Goal: Information Seeking & Learning: Understand process/instructions

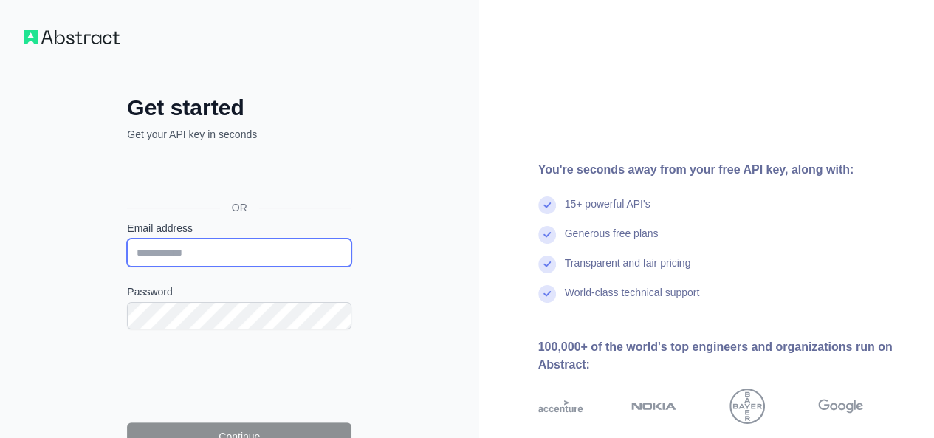
paste input "**********"
click at [200, 258] on input "**********" at bounding box center [239, 252] width 224 height 28
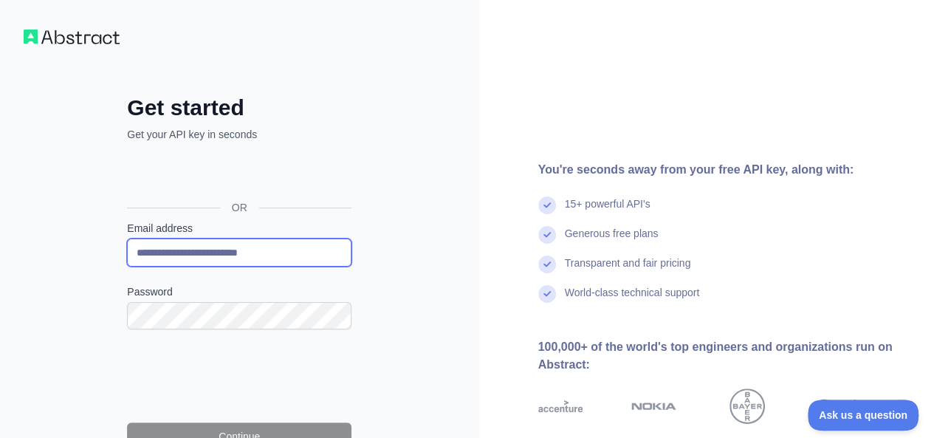
type input "**********"
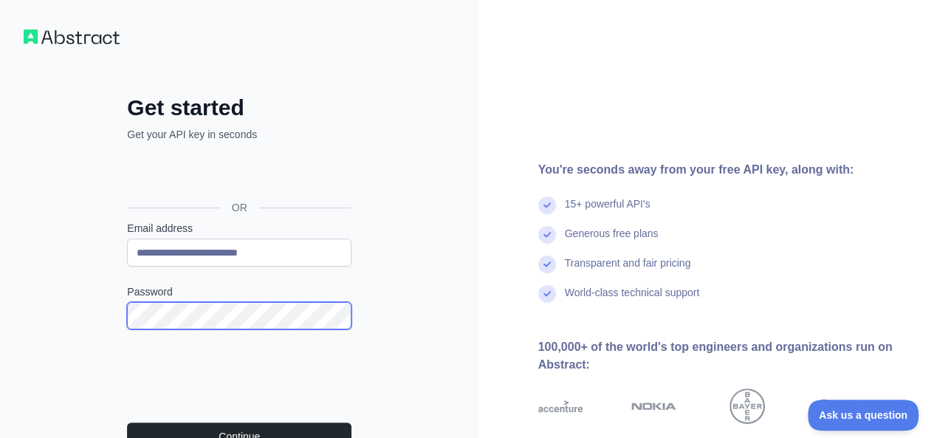
scroll to position [165, 0]
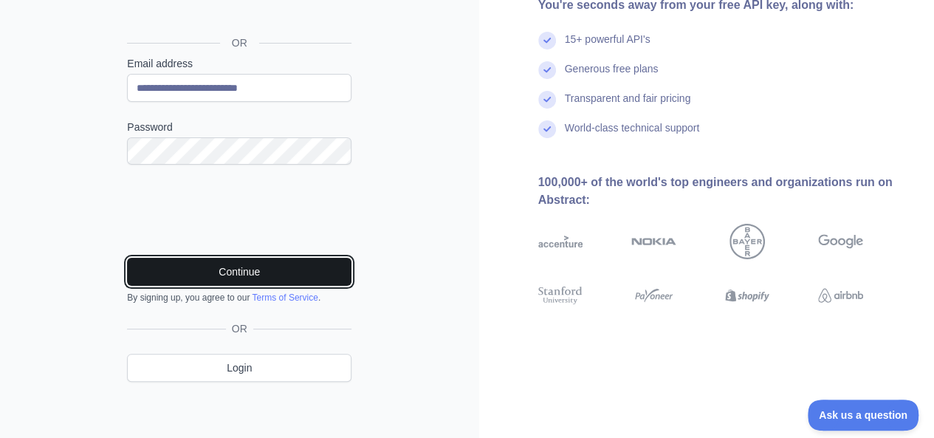
click at [196, 269] on button "Continue" at bounding box center [239, 272] width 224 height 28
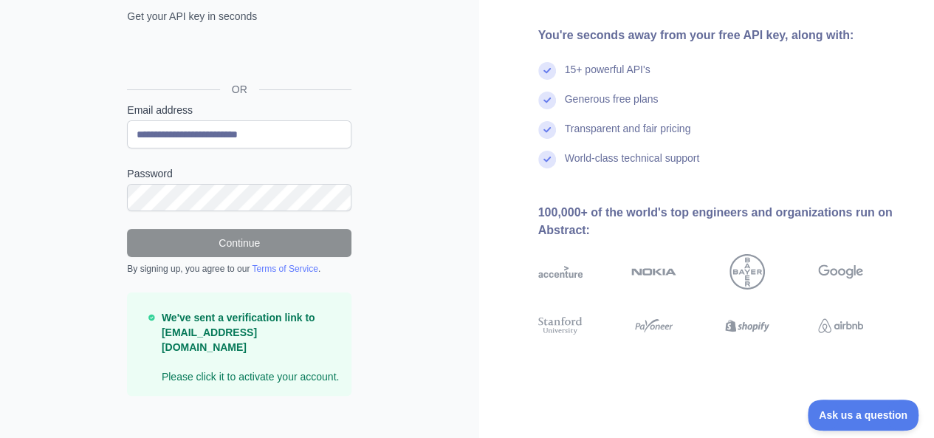
scroll to position [0, 0]
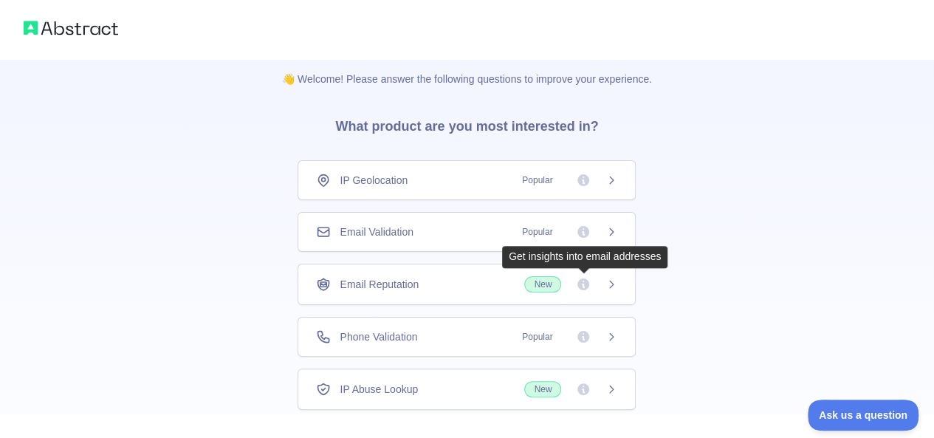
scroll to position [100, 0]
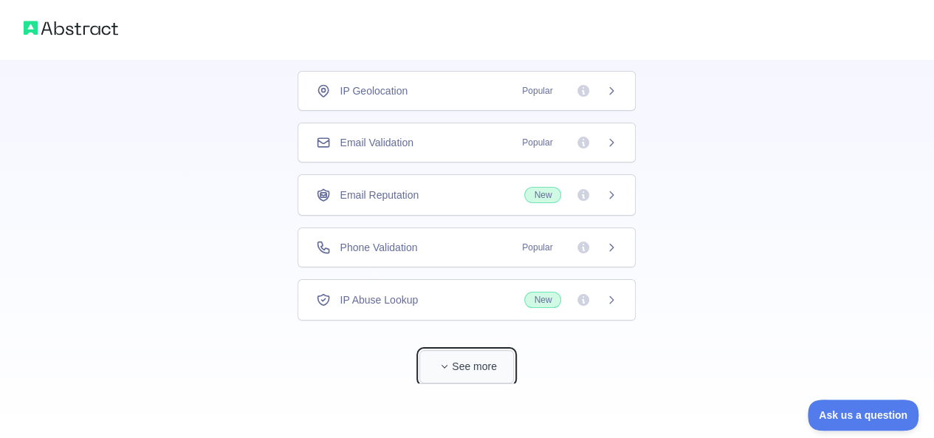
click at [472, 352] on button "See more" at bounding box center [466, 366] width 95 height 33
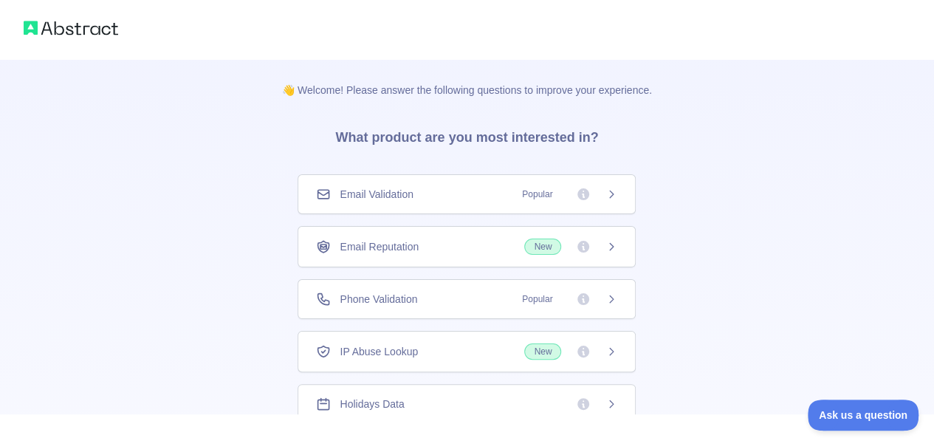
scroll to position [16, 0]
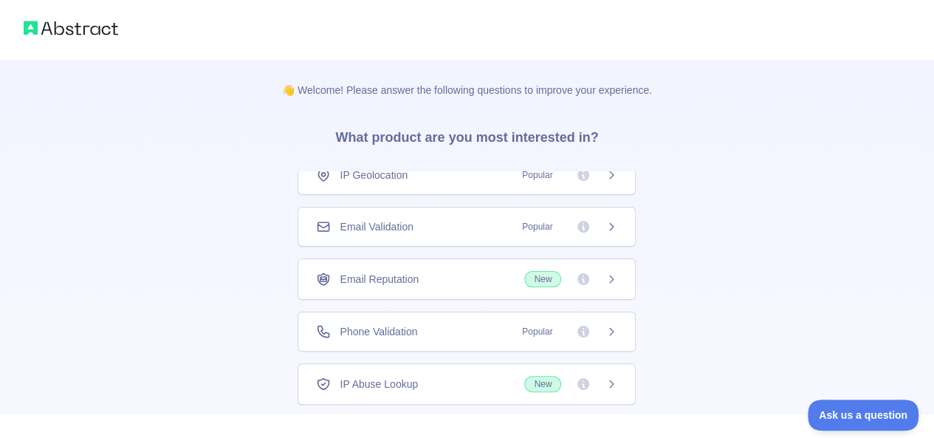
click at [575, 264] on div "Email Reputation New" at bounding box center [467, 278] width 338 height 41
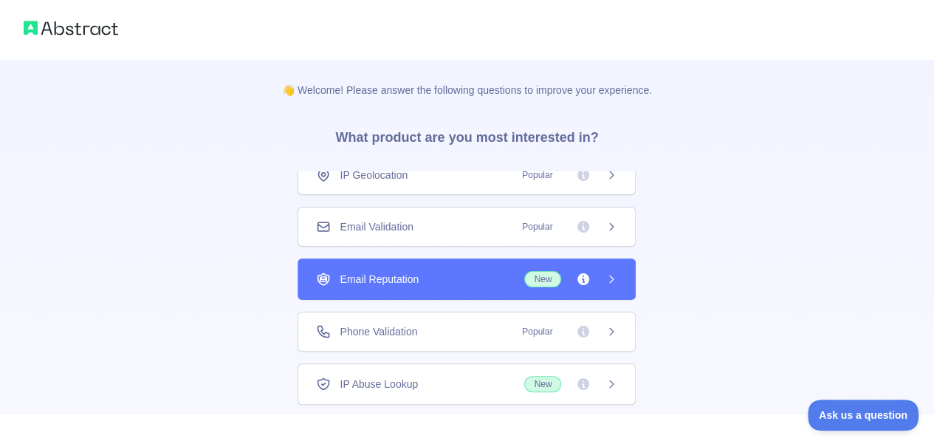
scroll to position [49, 0]
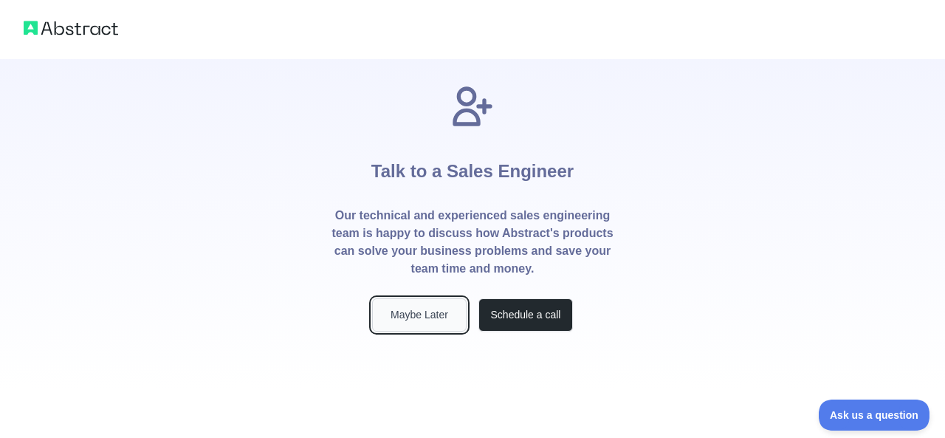
click at [416, 310] on button "Maybe Later" at bounding box center [419, 314] width 95 height 33
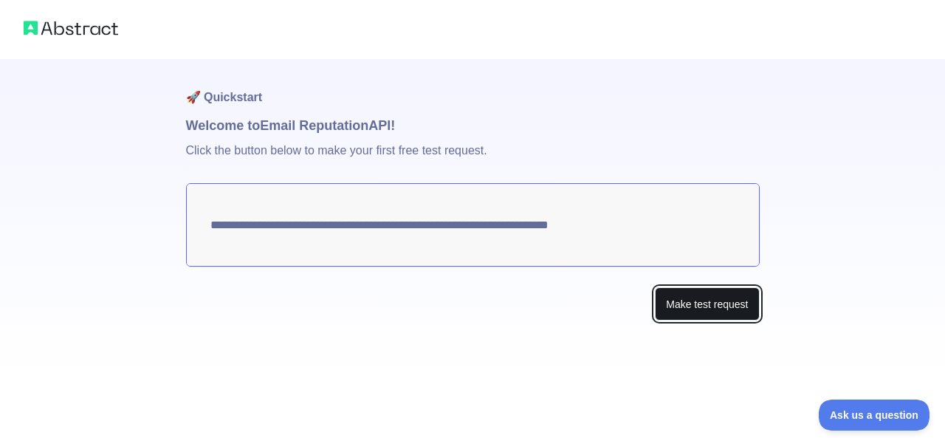
click at [659, 305] on button "Make test request" at bounding box center [707, 303] width 104 height 33
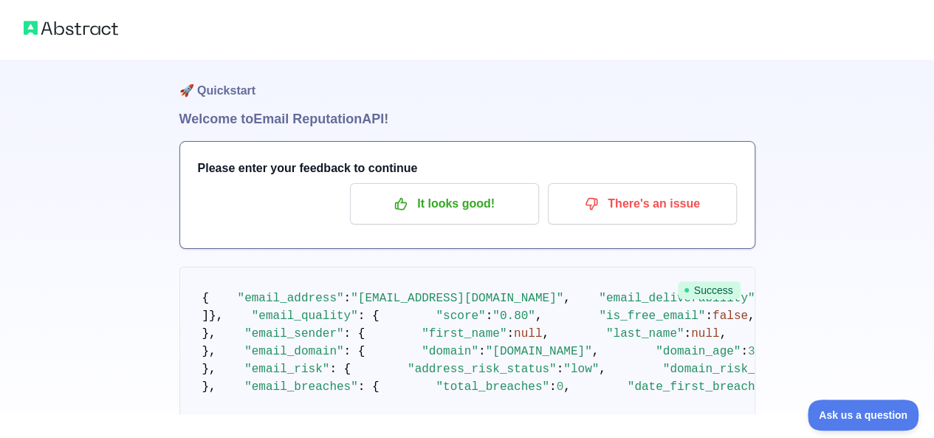
scroll to position [7, 0]
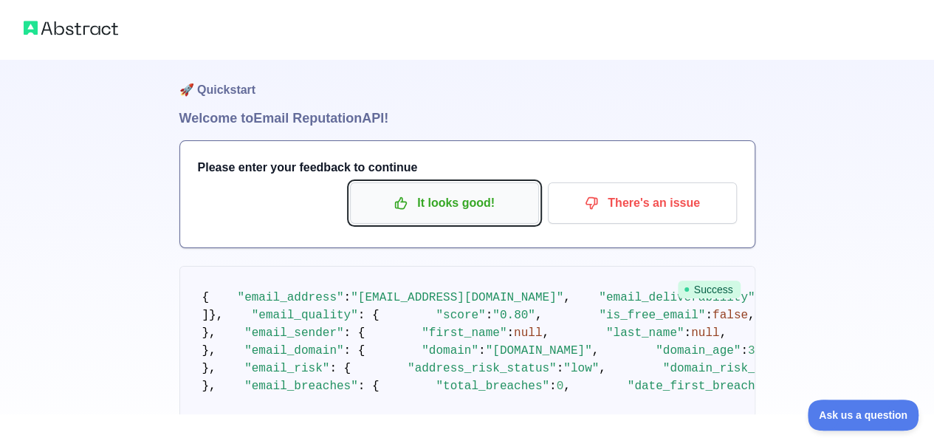
click at [444, 194] on p "It looks good!" at bounding box center [444, 202] width 167 height 25
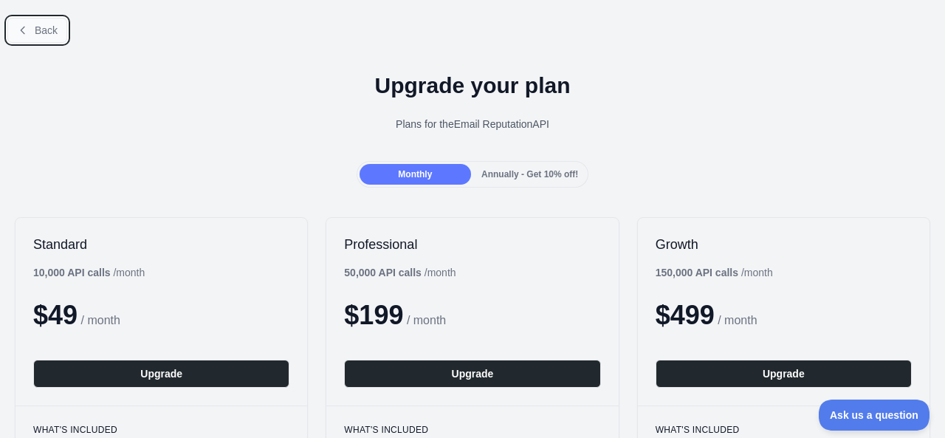
click at [42, 32] on span "Back" at bounding box center [46, 30] width 23 height 12
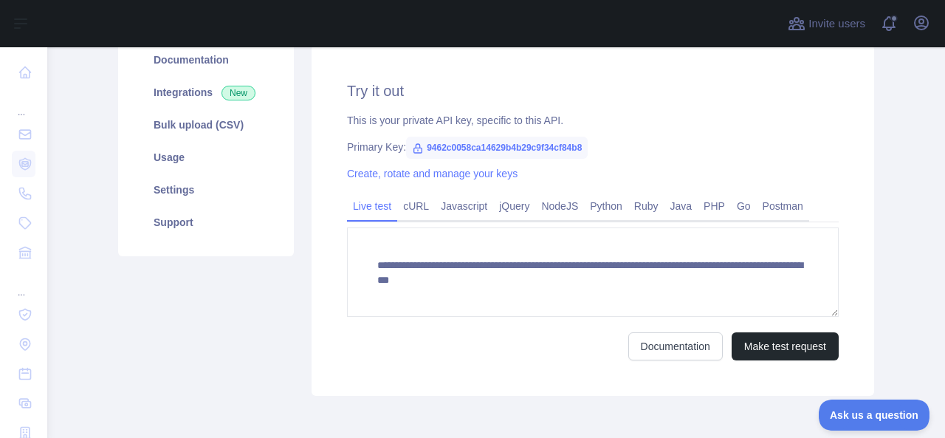
scroll to position [196, 0]
drag, startPoint x: 419, startPoint y: 145, endPoint x: 603, endPoint y: 143, distance: 183.9
click at [603, 143] on div "Primary Key: 9462c0058ca14629b4b29c9f34cf84b8" at bounding box center [593, 147] width 492 height 15
copy span "9462c0058ca14629b4b29c9f34cf84b8"
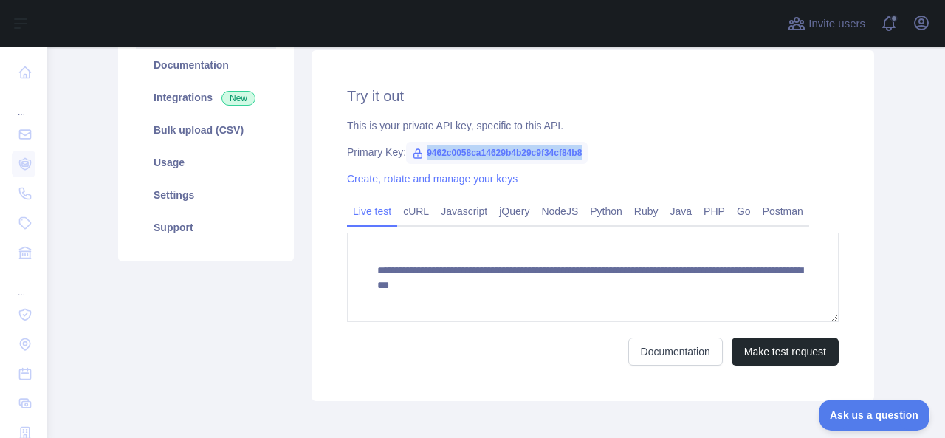
scroll to position [188, 0]
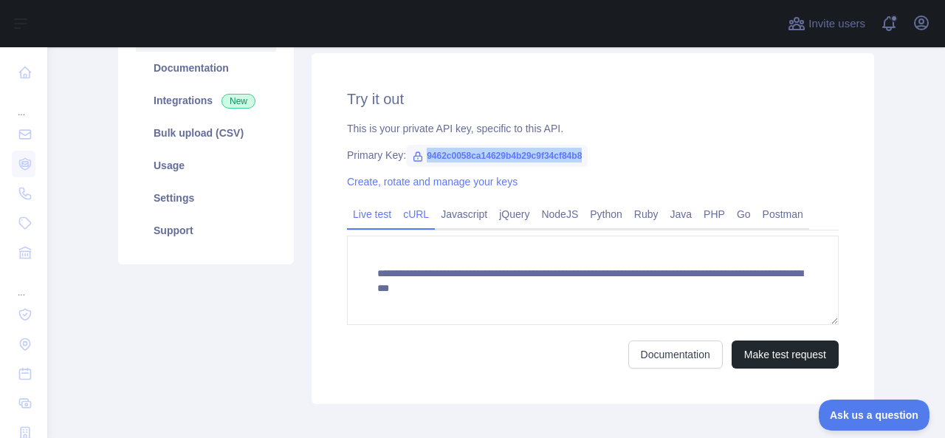
click at [399, 208] on link "cURL" at bounding box center [416, 214] width 38 height 24
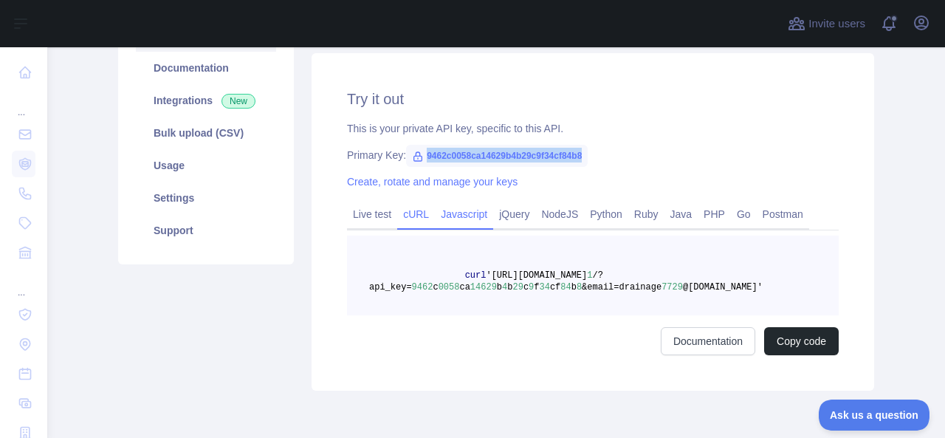
click at [470, 219] on link "Javascript" at bounding box center [464, 214] width 58 height 24
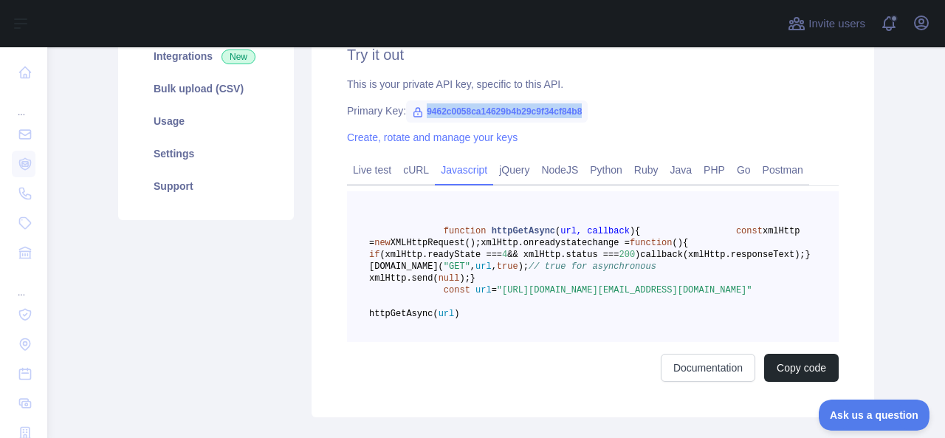
scroll to position [230, 0]
click at [664, 171] on link "Java" at bounding box center [681, 171] width 34 height 24
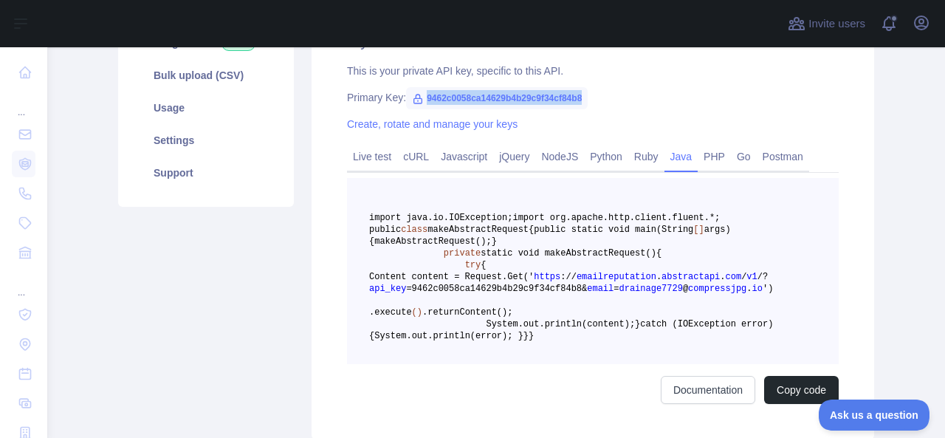
scroll to position [244, 0]
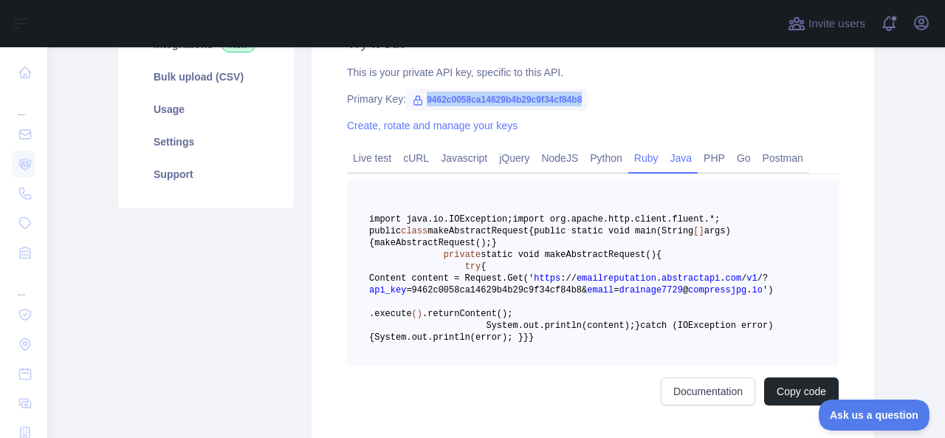
click at [628, 163] on link "Ruby" at bounding box center [646, 158] width 36 height 24
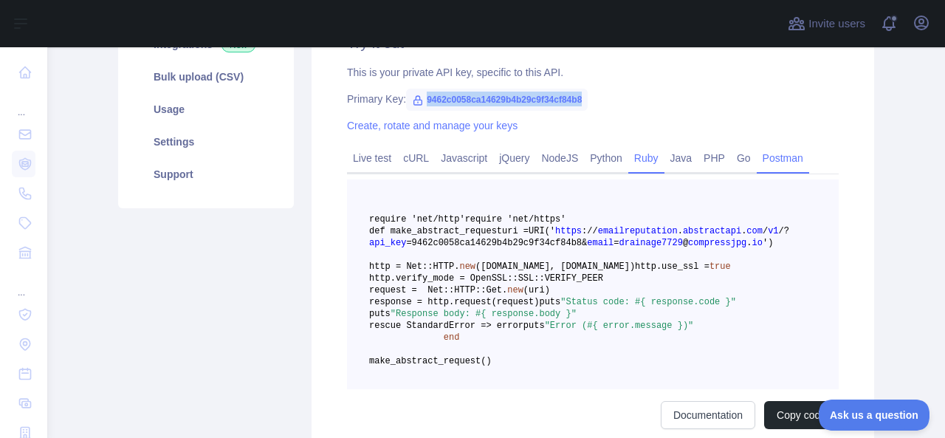
click at [757, 160] on link "Postman" at bounding box center [783, 158] width 52 height 24
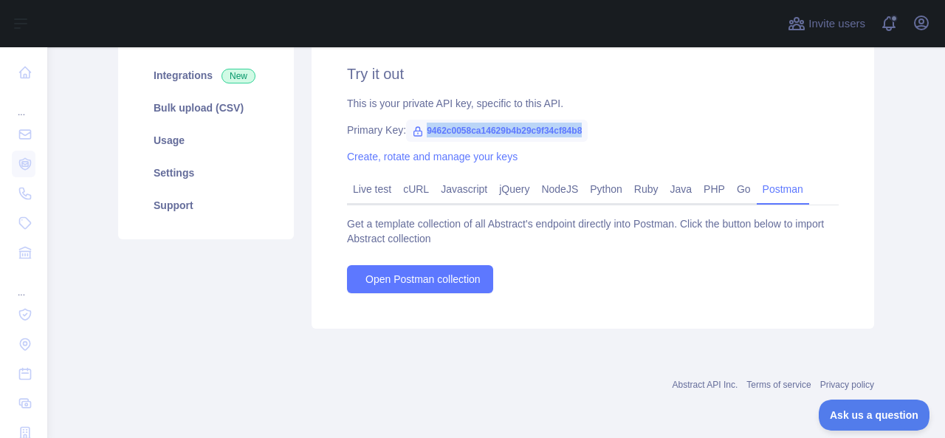
scroll to position [212, 0]
click at [456, 184] on link "Javascript" at bounding box center [464, 190] width 58 height 24
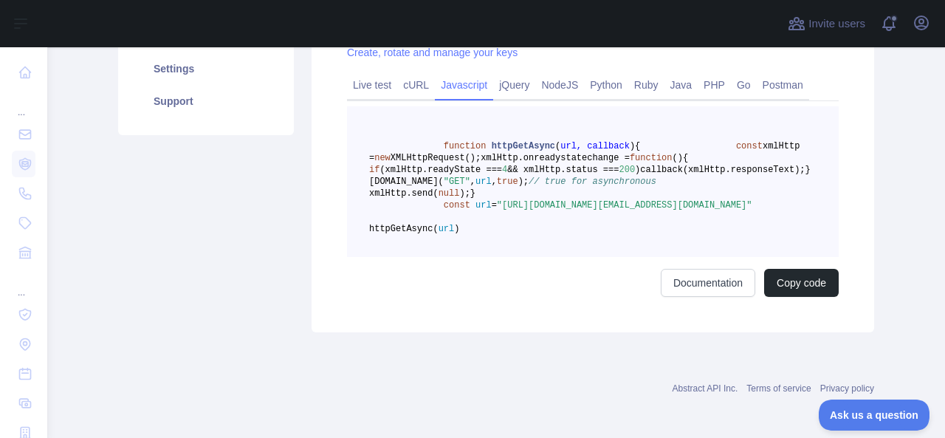
scroll to position [320, 0]
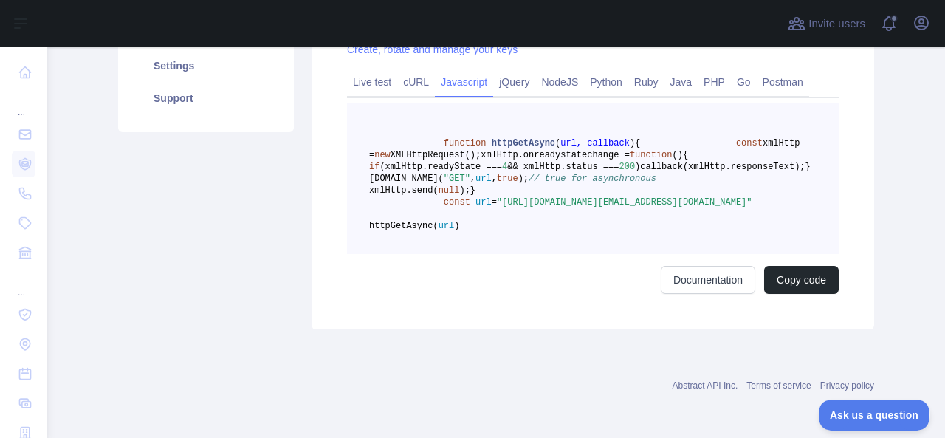
drag, startPoint x: 492, startPoint y: 256, endPoint x: 724, endPoint y: 269, distance: 231.5
click at [724, 207] on span ""[URL][DOMAIN_NAME][EMAIL_ADDRESS][DOMAIN_NAME]"" at bounding box center [624, 202] width 255 height 10
copy span "[URL][DOMAIN_NAME][EMAIL_ADDRESS][DOMAIN_NAME]"
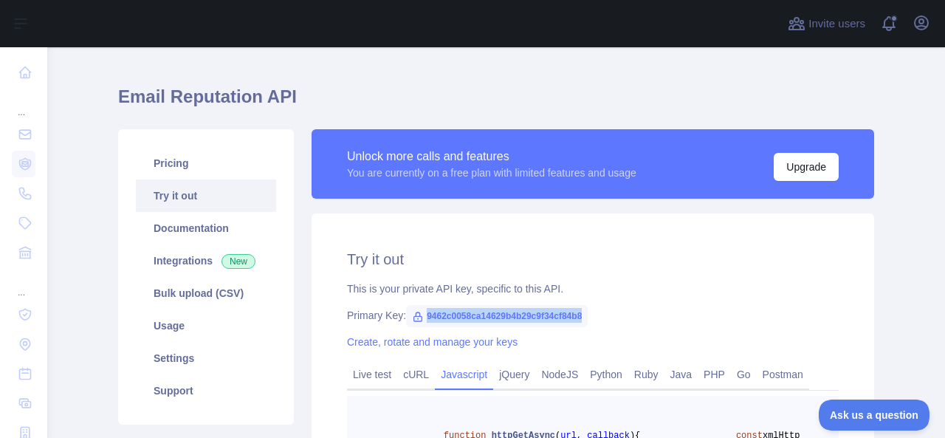
scroll to position [25, 0]
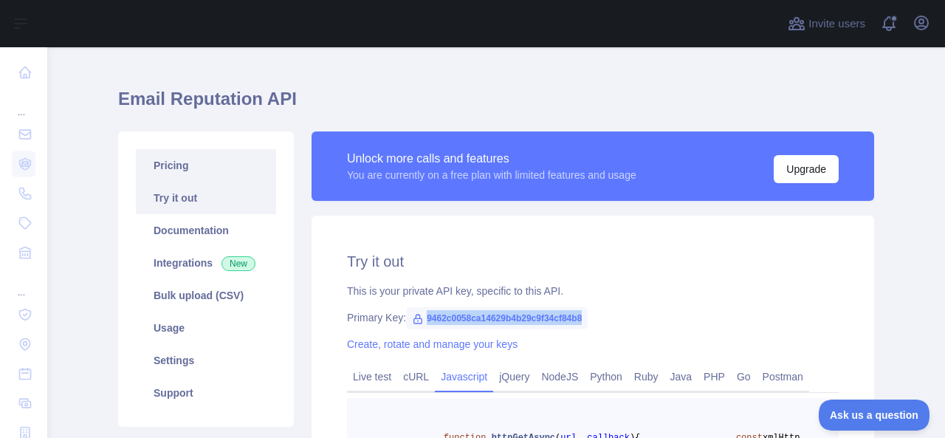
click at [164, 165] on link "Pricing" at bounding box center [206, 165] width 140 height 32
